Goal: Contribute content: Contribute content

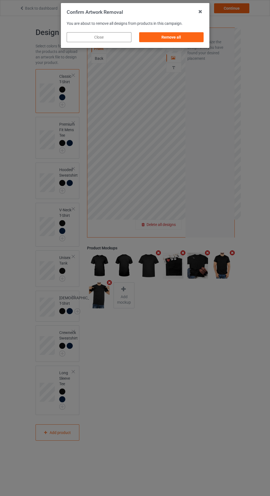
click at [175, 39] on div "Remove all" at bounding box center [171, 37] width 65 height 10
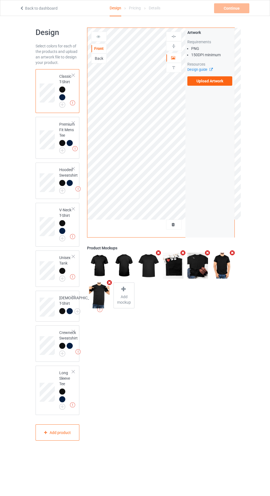
click at [220, 78] on label "Upload Artwork" at bounding box center [209, 80] width 45 height 9
click at [0, 0] on input "Upload Artwork" at bounding box center [0, 0] width 0 height 0
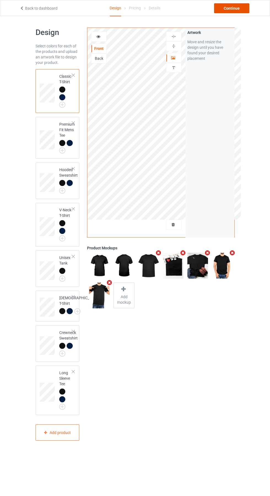
click at [237, 5] on div "Continue" at bounding box center [231, 8] width 35 height 10
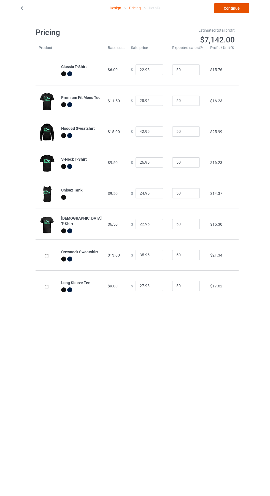
click at [239, 9] on link "Continue" at bounding box center [231, 8] width 35 height 10
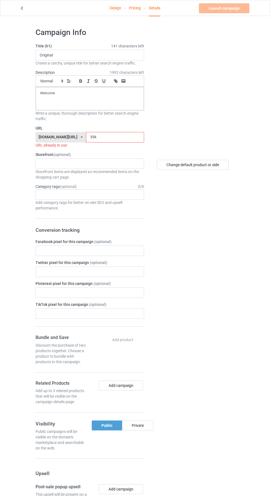
click at [111, 139] on input "39k" at bounding box center [115, 137] width 58 height 10
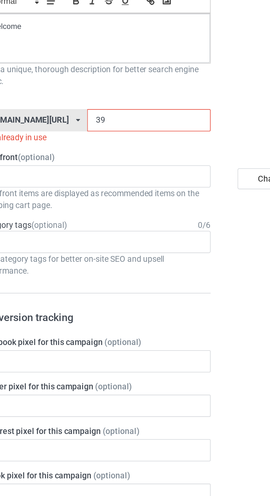
type input "3"
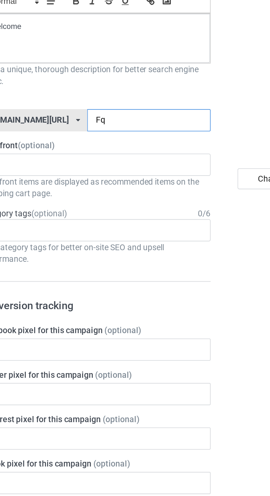
type input "Fqm"
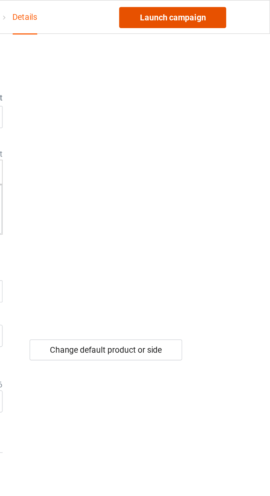
click at [234, 7] on link "Launch campaign" at bounding box center [224, 8] width 50 height 10
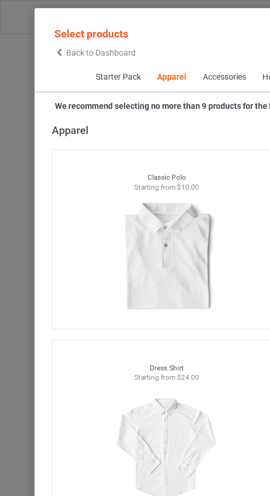
click at [29, 24] on icon at bounding box center [28, 25] width 5 height 4
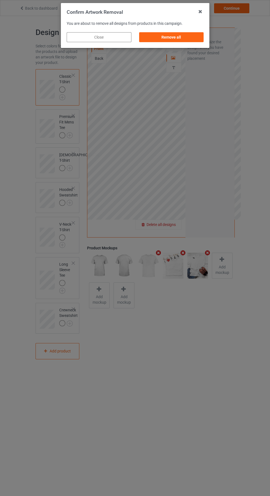
click at [178, 41] on div "Remove all" at bounding box center [171, 37] width 65 height 10
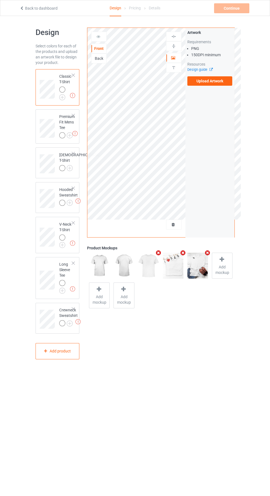
click at [221, 83] on label "Upload Artwork" at bounding box center [209, 80] width 45 height 9
click at [0, 0] on input "Upload Artwork" at bounding box center [0, 0] width 0 height 0
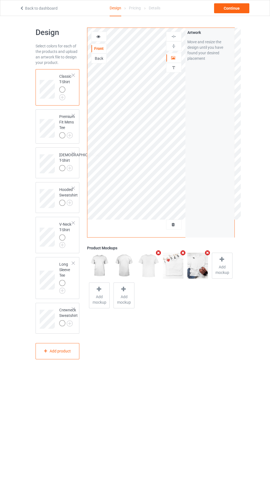
click at [259, 144] on div "Design Select colors for each of the products and upload an artwork file to des…" at bounding box center [135, 193] width 270 height 355
click at [0, 0] on img at bounding box center [0, 0] width 0 height 0
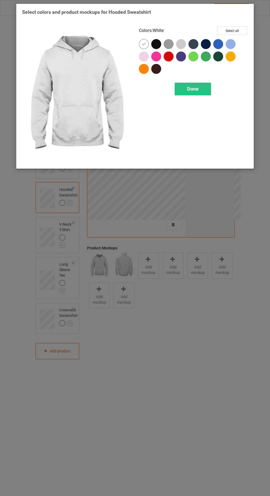
click at [200, 86] on div "Done" at bounding box center [193, 89] width 36 height 13
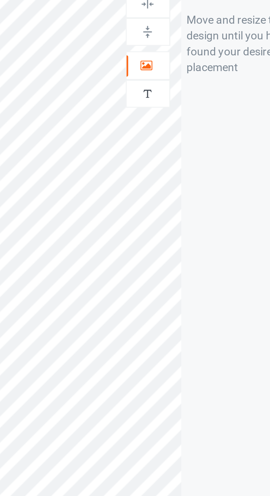
click at [176, 59] on div at bounding box center [173, 58] width 15 height 6
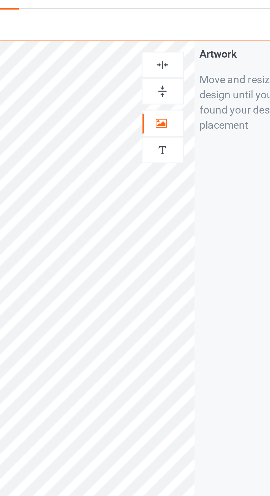
click at [175, 38] on img at bounding box center [173, 36] width 5 height 5
click at [176, 35] on img at bounding box center [173, 36] width 5 height 5
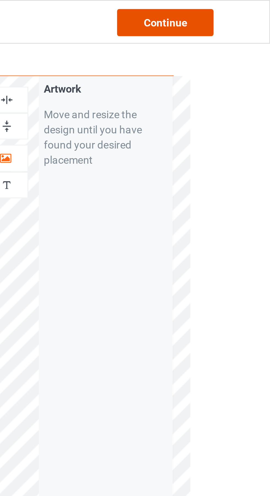
click at [237, 9] on div "Continue" at bounding box center [231, 8] width 35 height 10
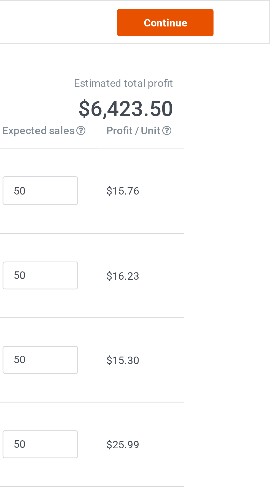
click at [238, 9] on link "Continue" at bounding box center [231, 8] width 35 height 10
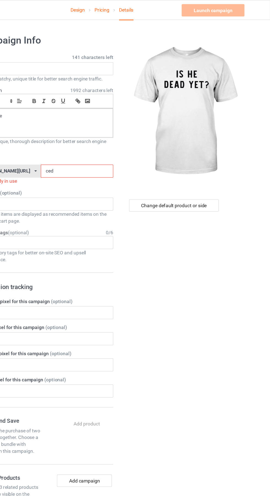
click at [116, 135] on input "ced" at bounding box center [115, 137] width 58 height 10
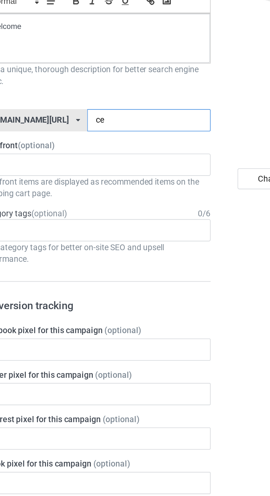
type input "ce3"
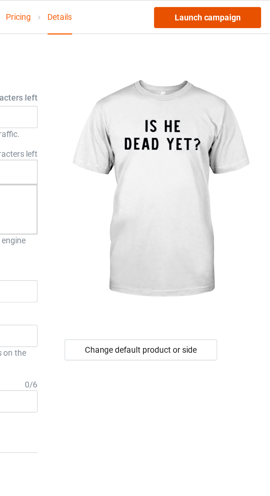
click at [234, 9] on link "Launch campaign" at bounding box center [224, 8] width 50 height 10
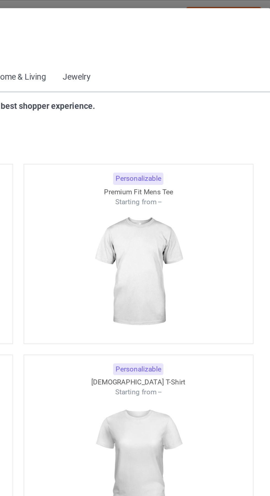
scroll to position [295, 0]
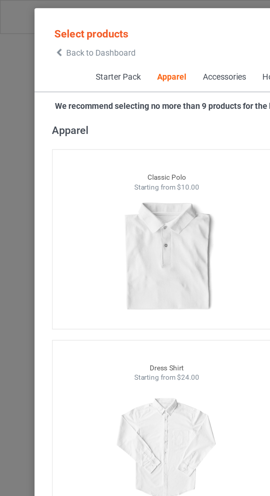
click at [28, 25] on icon at bounding box center [28, 25] width 5 height 4
